Goal: Task Accomplishment & Management: Manage account settings

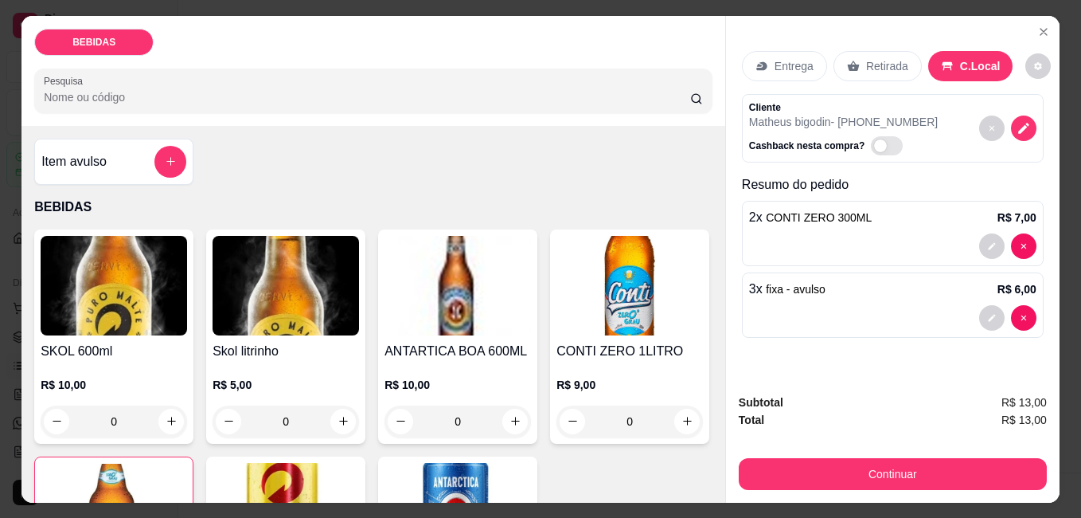
click at [1031, 246] on div at bounding box center [1008, 245] width 57 height 25
type input "0"
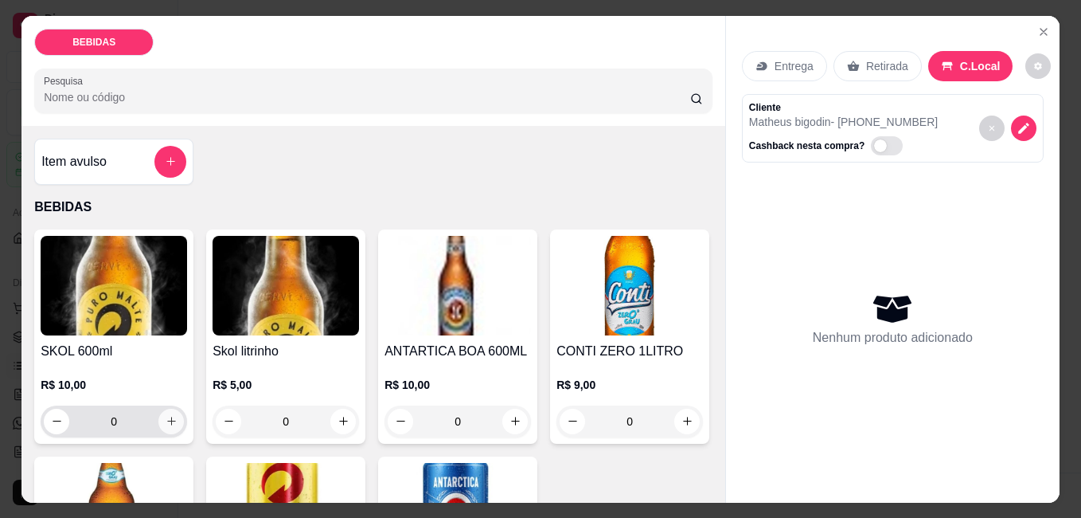
click at [168, 415] on icon "increase-product-quantity" at bounding box center [172, 421] width 12 height 12
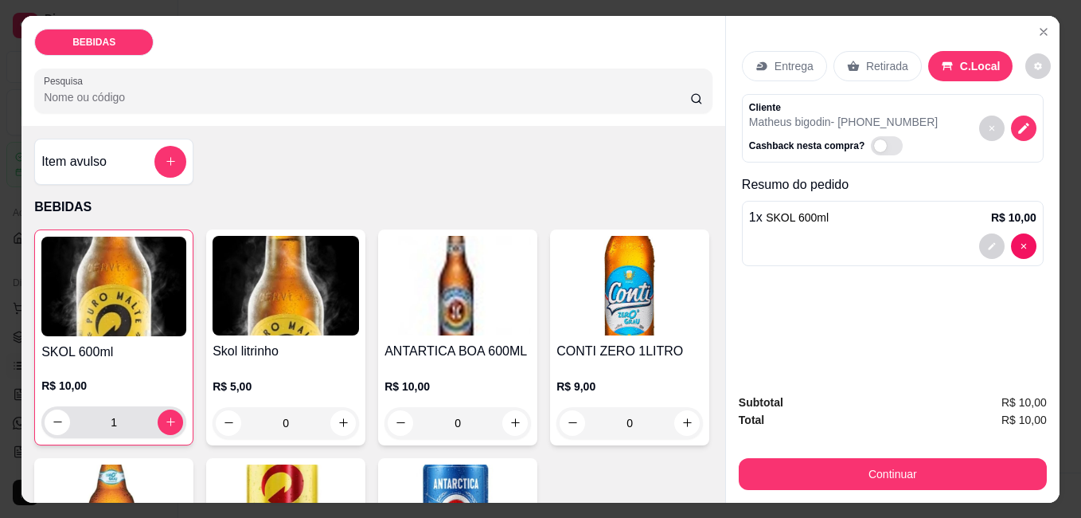
click at [45, 406] on div "1" at bounding box center [114, 422] width 139 height 32
click at [53, 409] on button "decrease-product-quantity" at bounding box center [57, 421] width 25 height 25
type input "0"
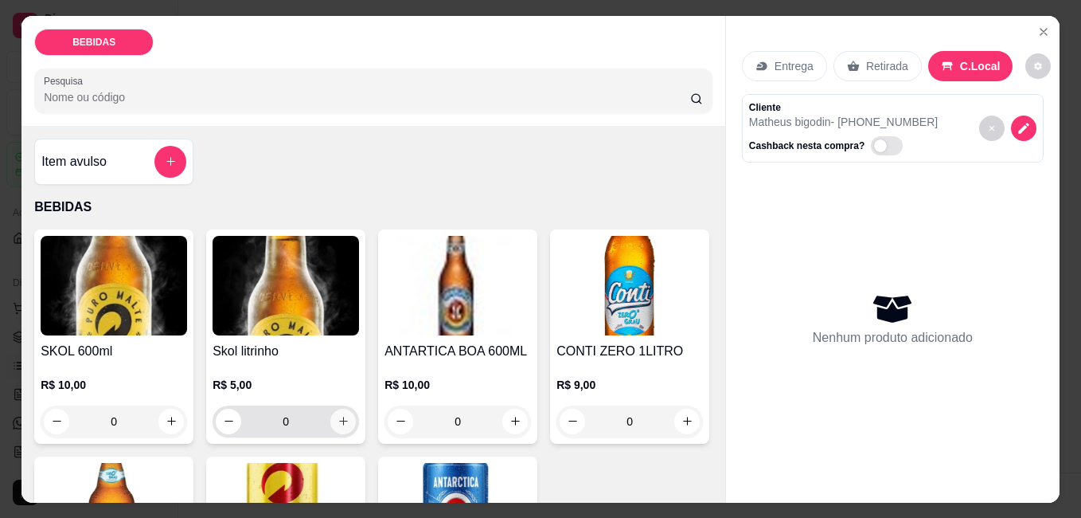
click at [337, 425] on button "increase-product-quantity" at bounding box center [342, 421] width 25 height 25
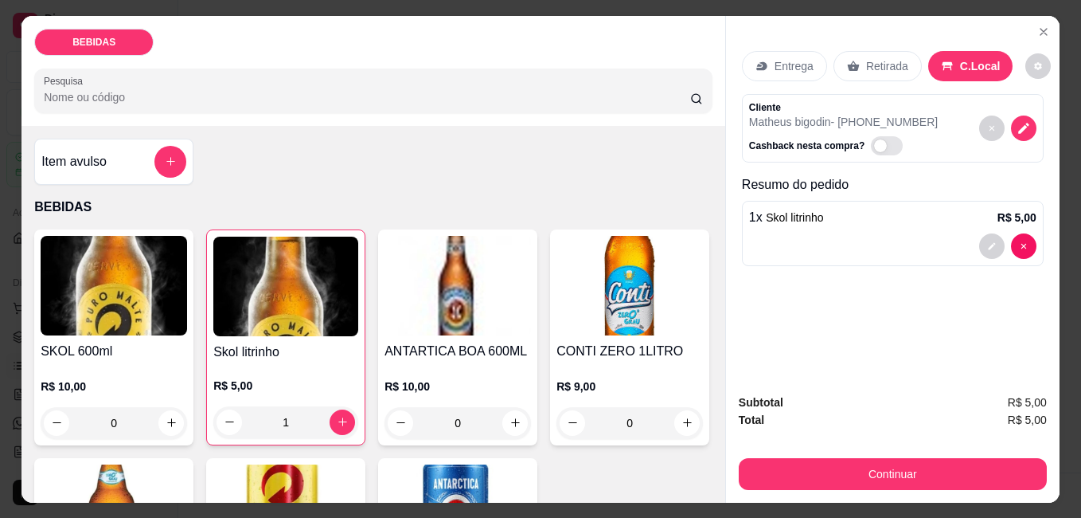
click at [213, 406] on div "1" at bounding box center [285, 422] width 145 height 32
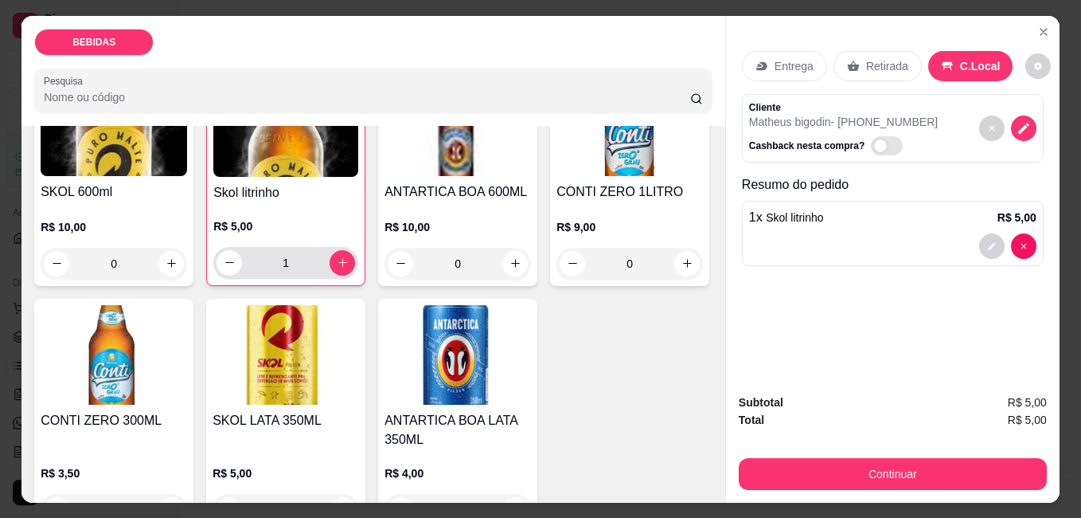
click at [232, 269] on div "1" at bounding box center [286, 263] width 139 height 32
click at [217, 264] on button "decrease-product-quantity" at bounding box center [229, 262] width 25 height 25
type input "0"
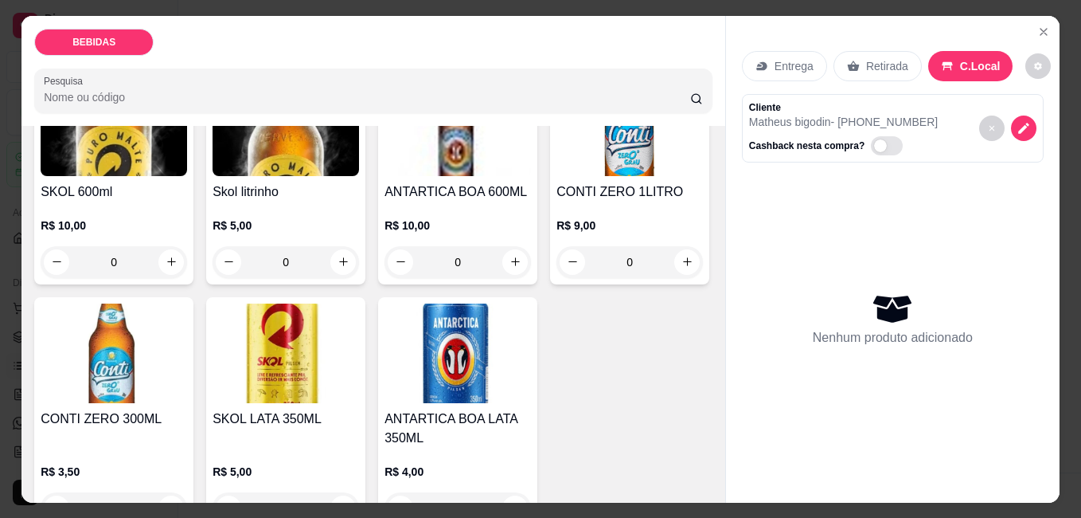
scroll to position [239, 0]
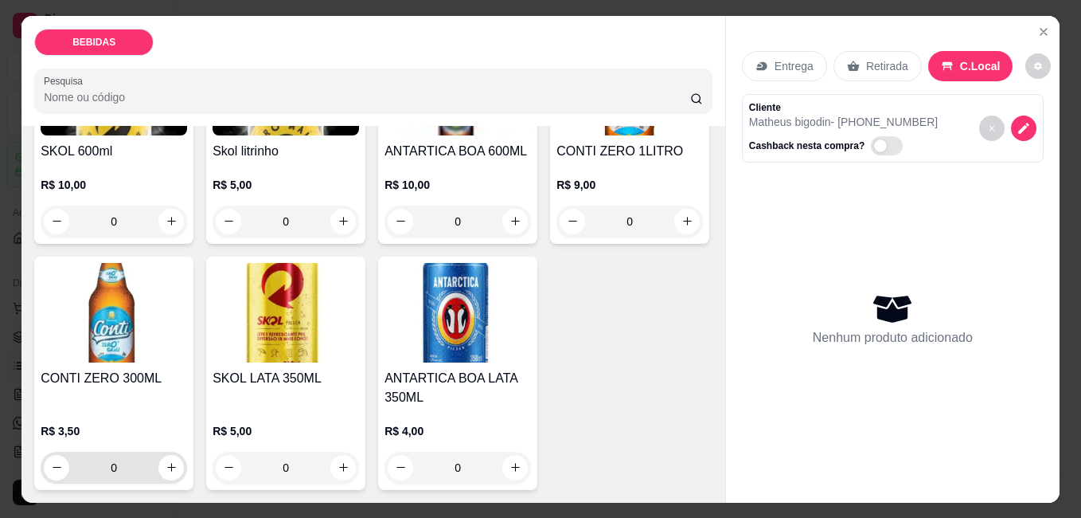
click at [184, 452] on div "0" at bounding box center [114, 468] width 140 height 32
click at [184, 455] on button "increase-product-quantity" at bounding box center [171, 467] width 25 height 25
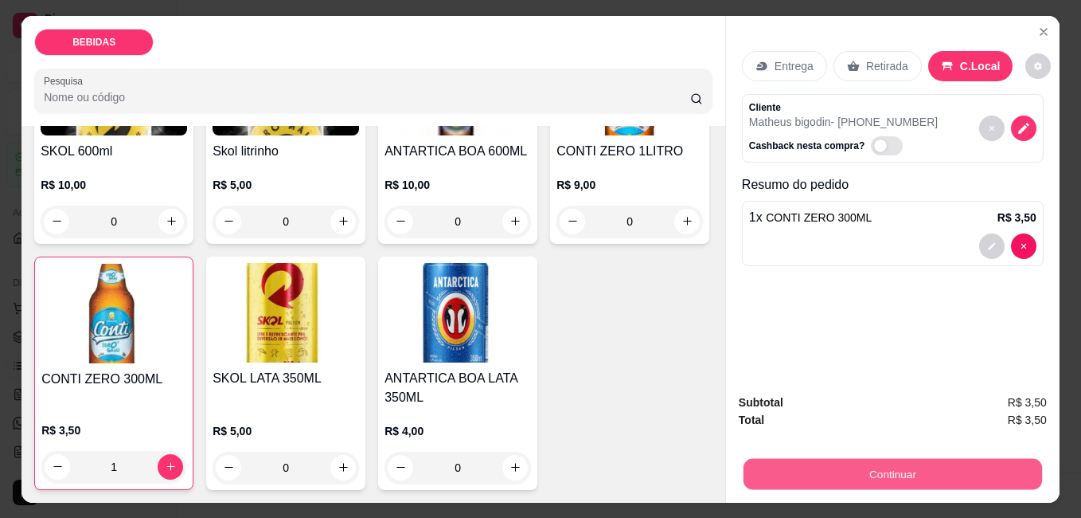
click at [873, 458] on button "Continuar" at bounding box center [893, 473] width 299 height 31
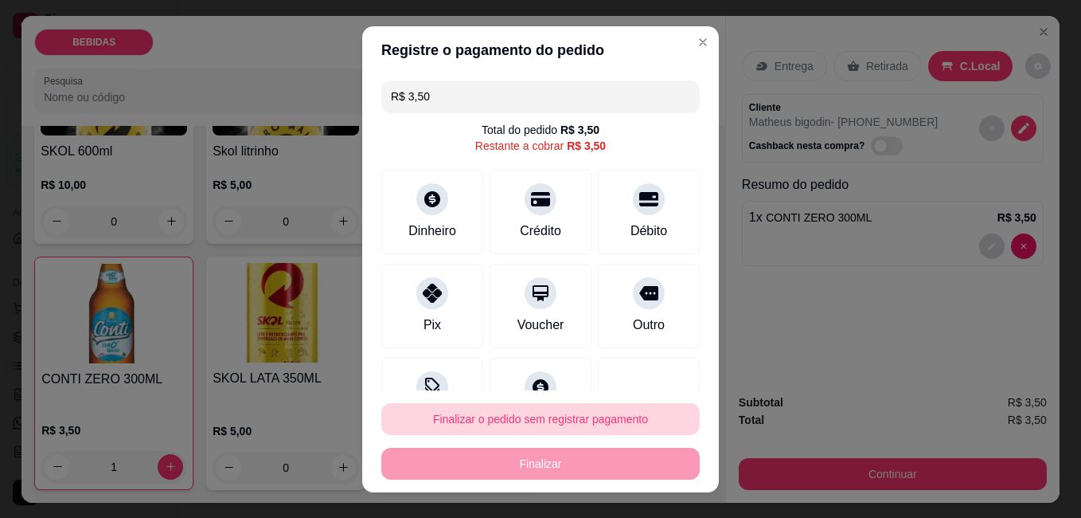
click at [488, 423] on button "Finalizar o pedido sem registrar pagamento" at bounding box center [540, 419] width 319 height 32
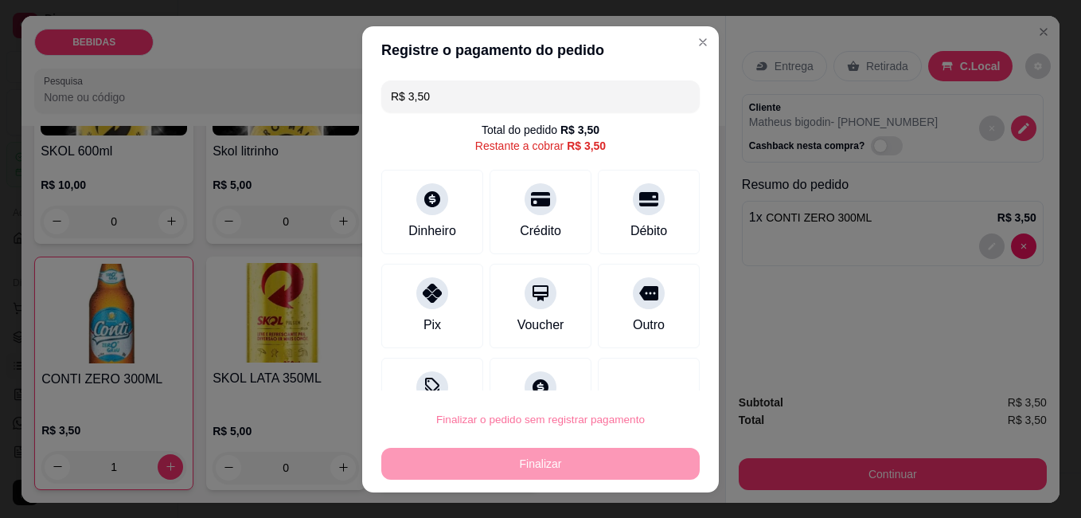
click at [655, 371] on button "Confirmar" at bounding box center [631, 374] width 59 height 25
type input "0"
type input "R$ 0,00"
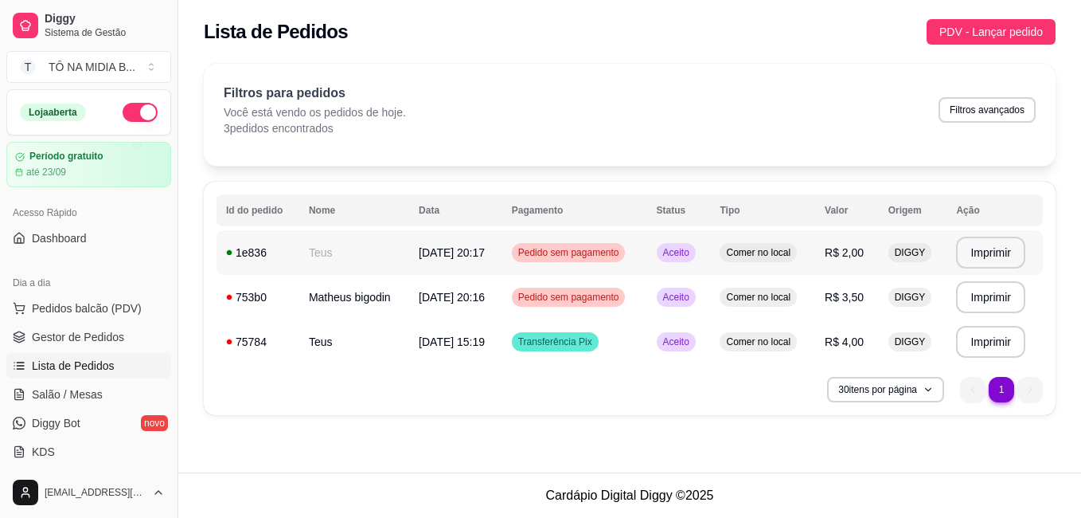
click at [841, 246] on span "R$ 2,00" at bounding box center [844, 252] width 39 height 13
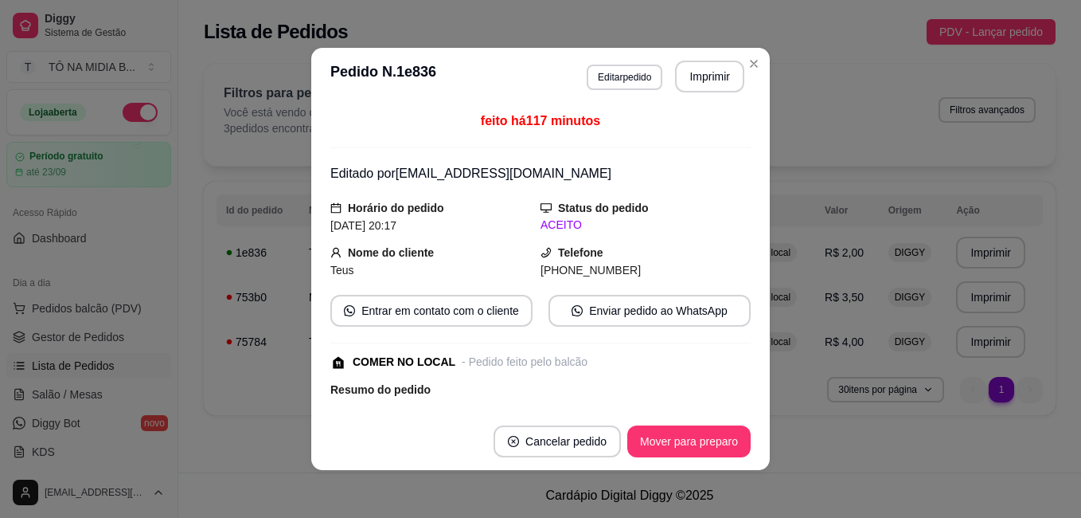
scroll to position [3, 0]
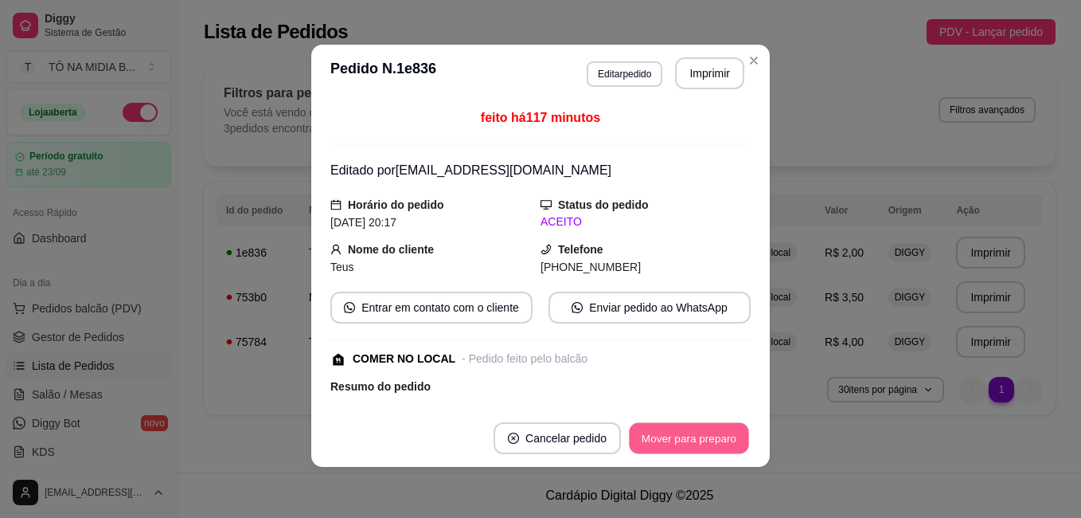
click at [667, 432] on button "Mover para preparo" at bounding box center [688, 438] width 119 height 31
click at [636, 423] on button "Mover para retirada disponível" at bounding box center [662, 438] width 170 height 31
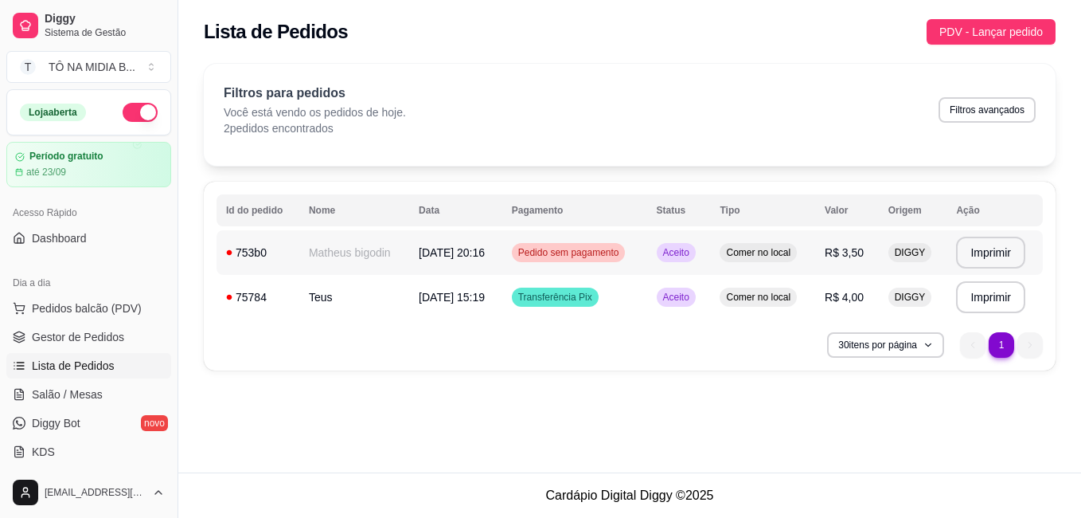
click at [623, 253] on span "Pedido sem pagamento" at bounding box center [569, 252] width 108 height 13
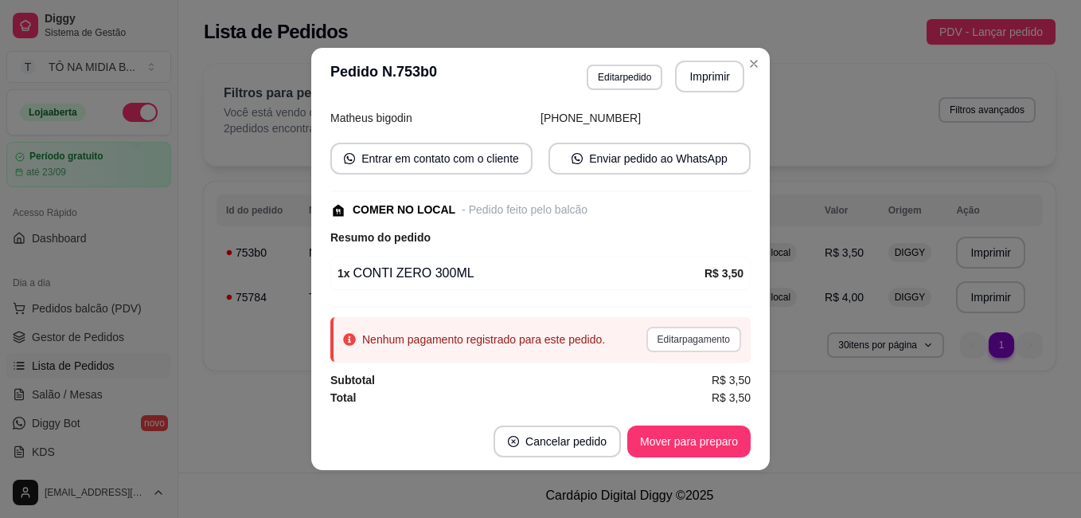
scroll to position [0, 0]
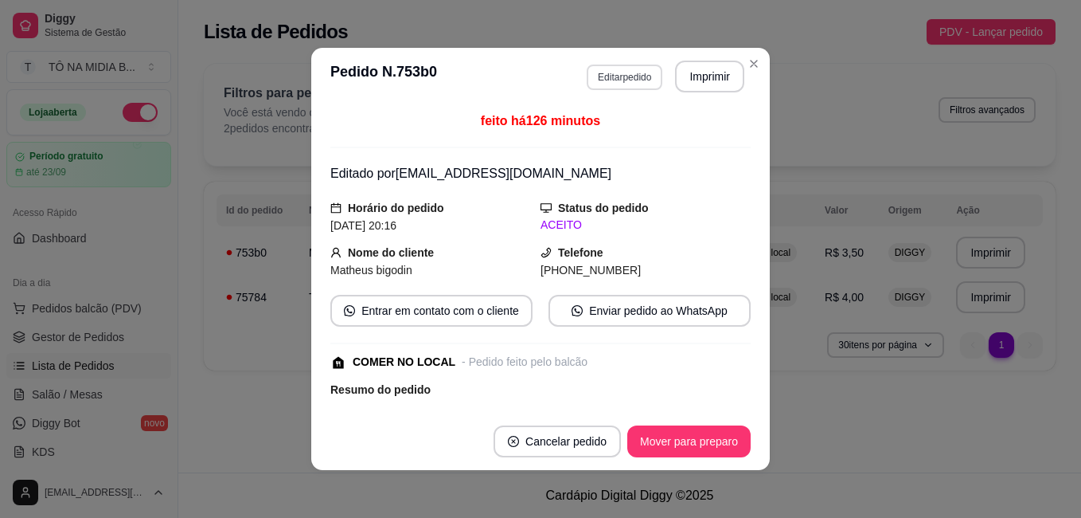
click at [612, 72] on button "Editar pedido" at bounding box center [625, 77] width 76 height 25
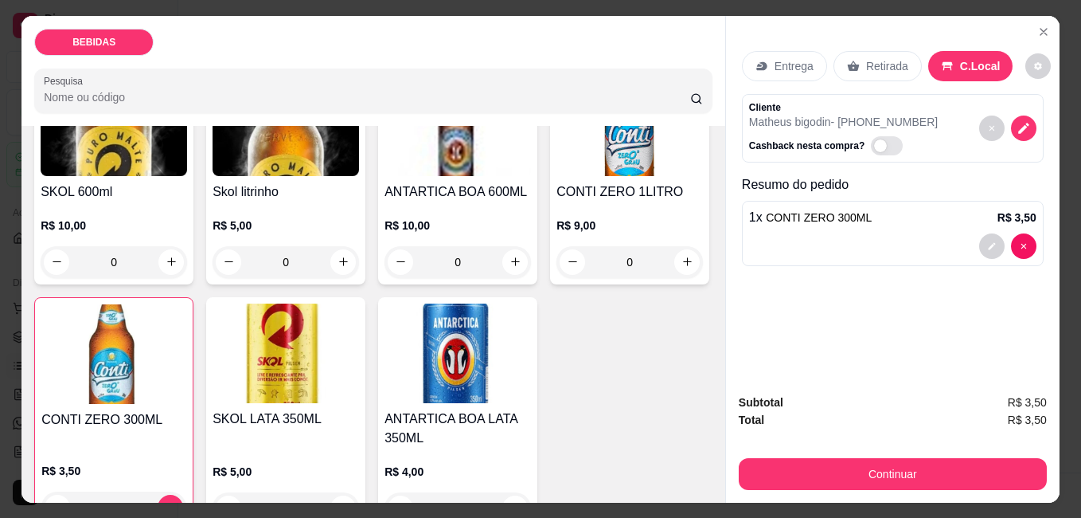
scroll to position [239, 0]
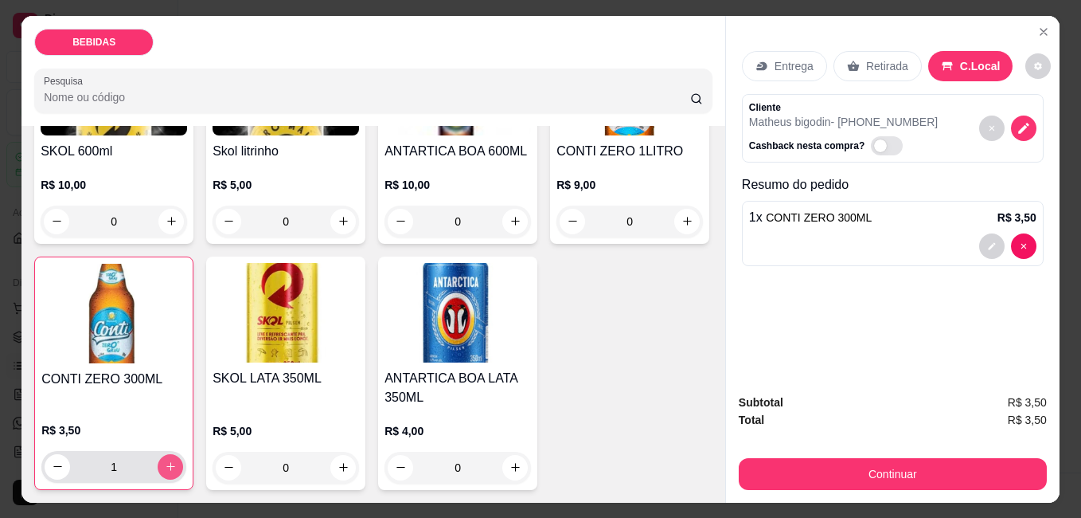
click at [177, 460] on icon "increase-product-quantity" at bounding box center [171, 466] width 12 height 12
type input "3"
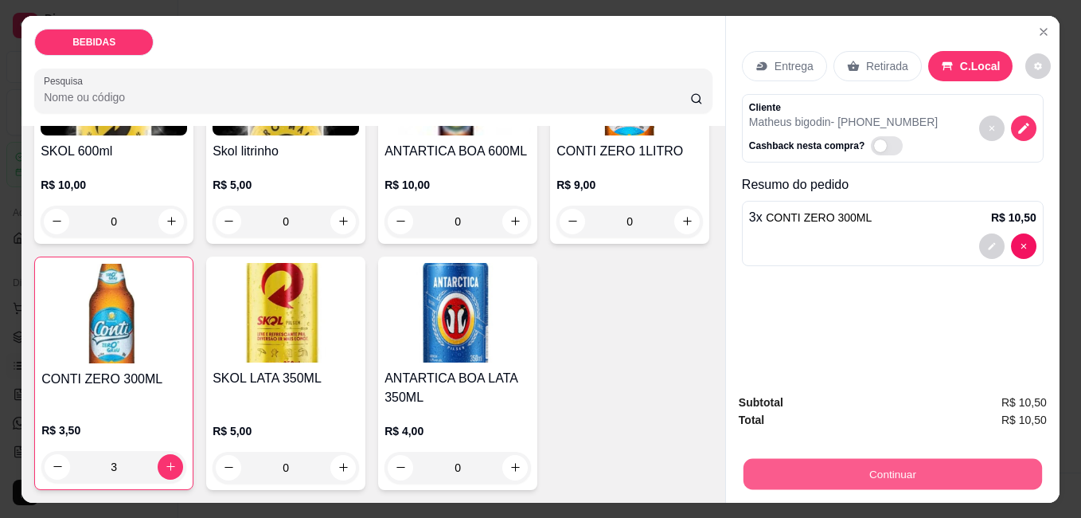
click at [989, 463] on button "Continuar" at bounding box center [893, 473] width 299 height 31
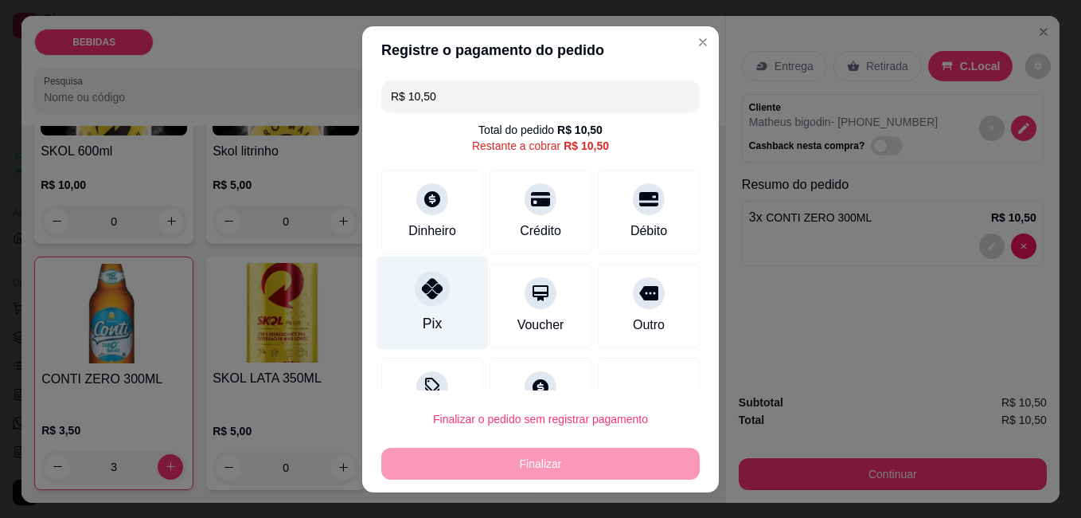
click at [431, 310] on div "Pix" at bounding box center [433, 302] width 112 height 93
type input "R$ 0,00"
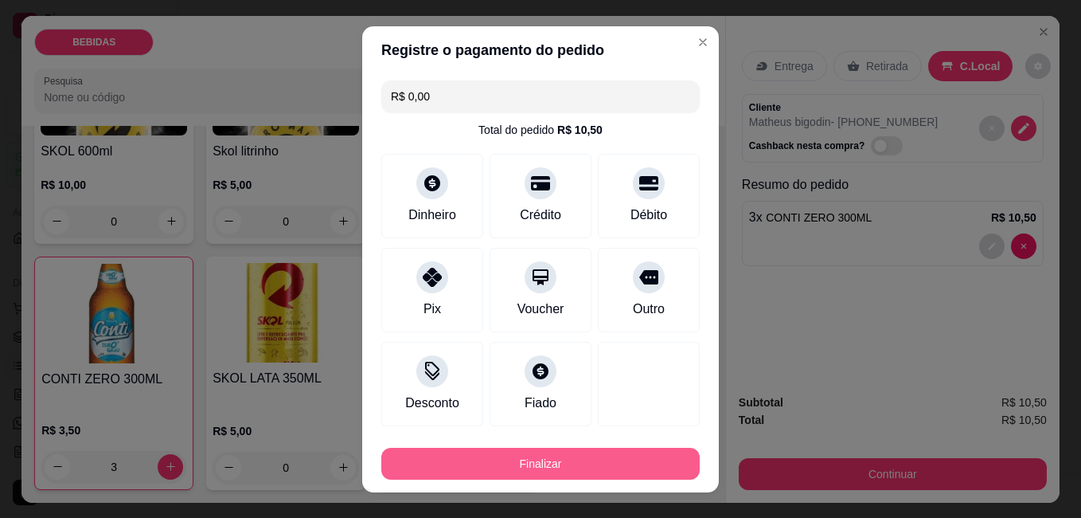
click at [662, 460] on button "Finalizar" at bounding box center [540, 464] width 319 height 32
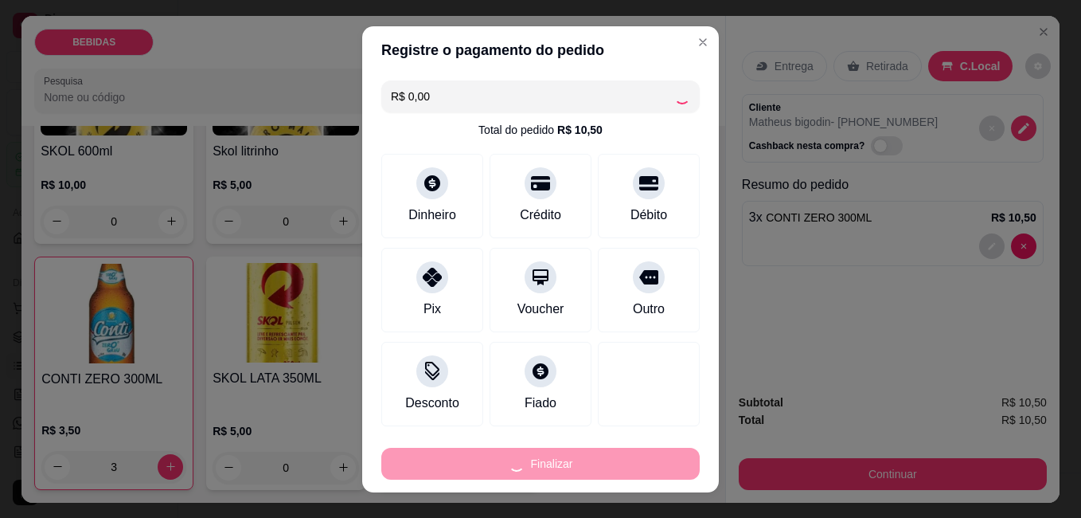
type input "0"
type input "-R$ 10,50"
